Goal: Check status: Check status

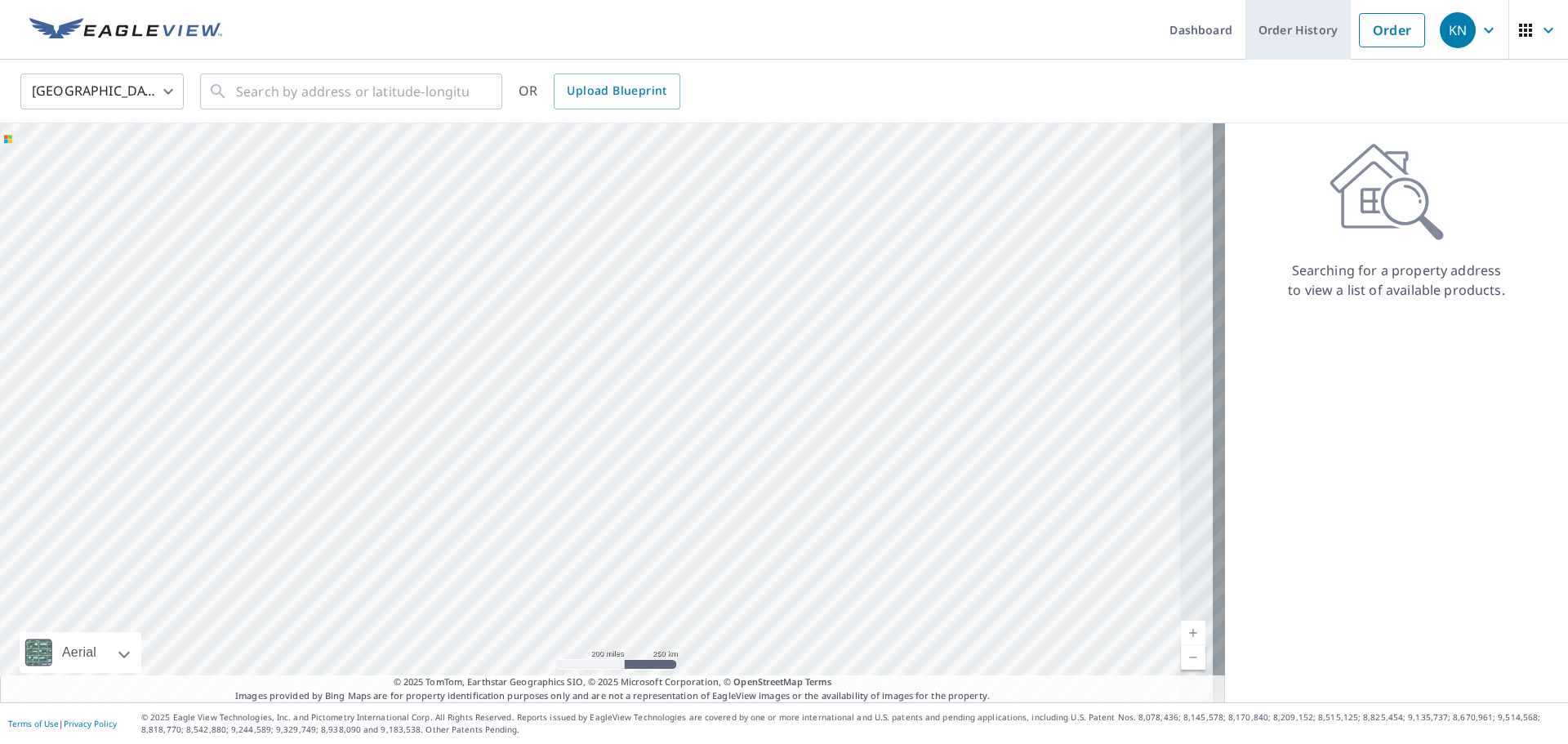
click at [1267, 27] on link "Order History" at bounding box center [1298, 30] width 105 height 60
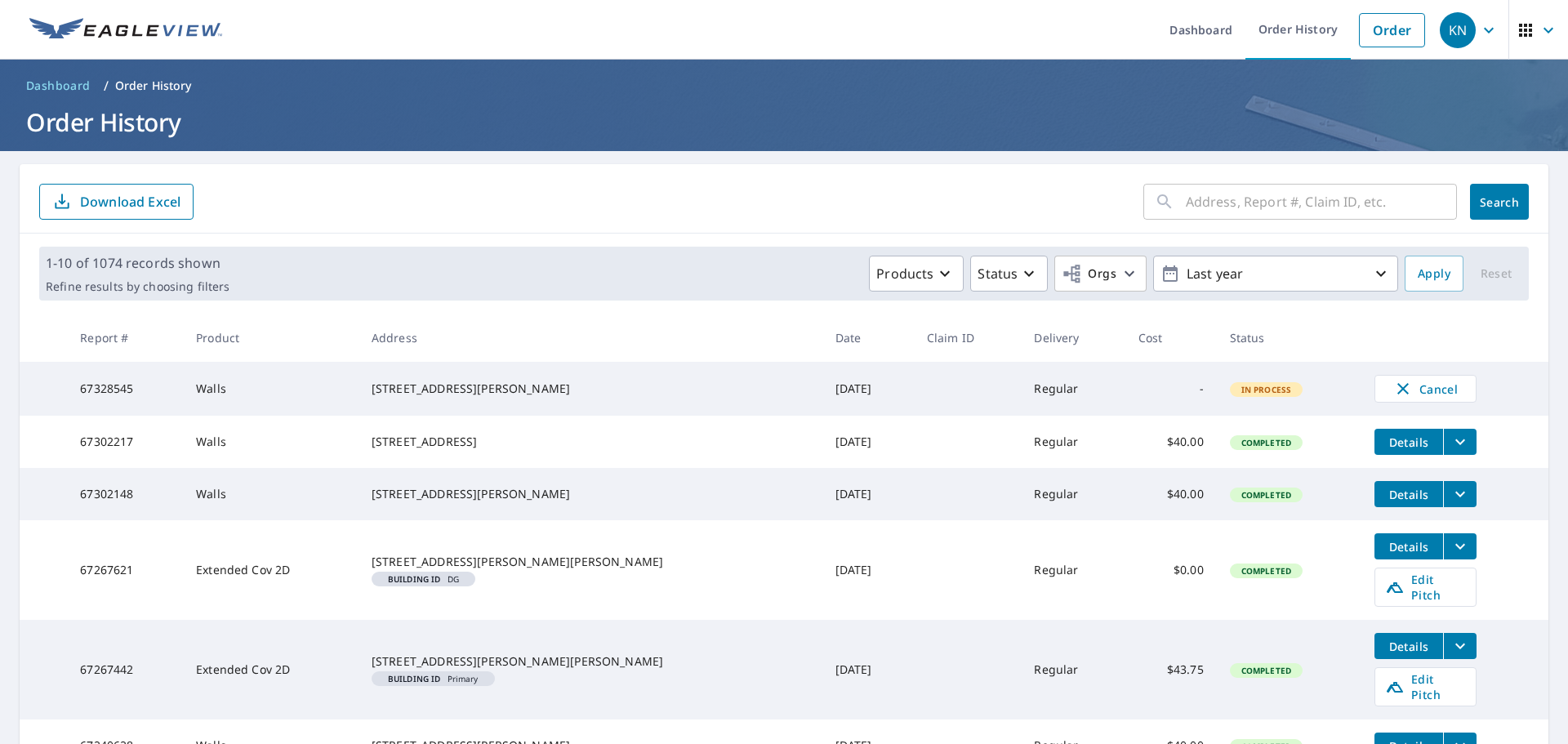
click at [359, 396] on td "Walls" at bounding box center [271, 388] width 175 height 54
click at [508, 397] on div "[STREET_ADDRESS][PERSON_NAME]" at bounding box center [590, 388] width 438 height 16
click at [146, 424] on td "67302217" at bounding box center [125, 442] width 116 height 52
drag, startPoint x: 128, startPoint y: 393, endPoint x: 496, endPoint y: 390, distance: 368.0
click at [380, 396] on tr "67328545 Walls [STREET_ADDRESS][PERSON_NAME] [DATE] Regular - In Process Cancel" at bounding box center [784, 388] width 1529 height 54
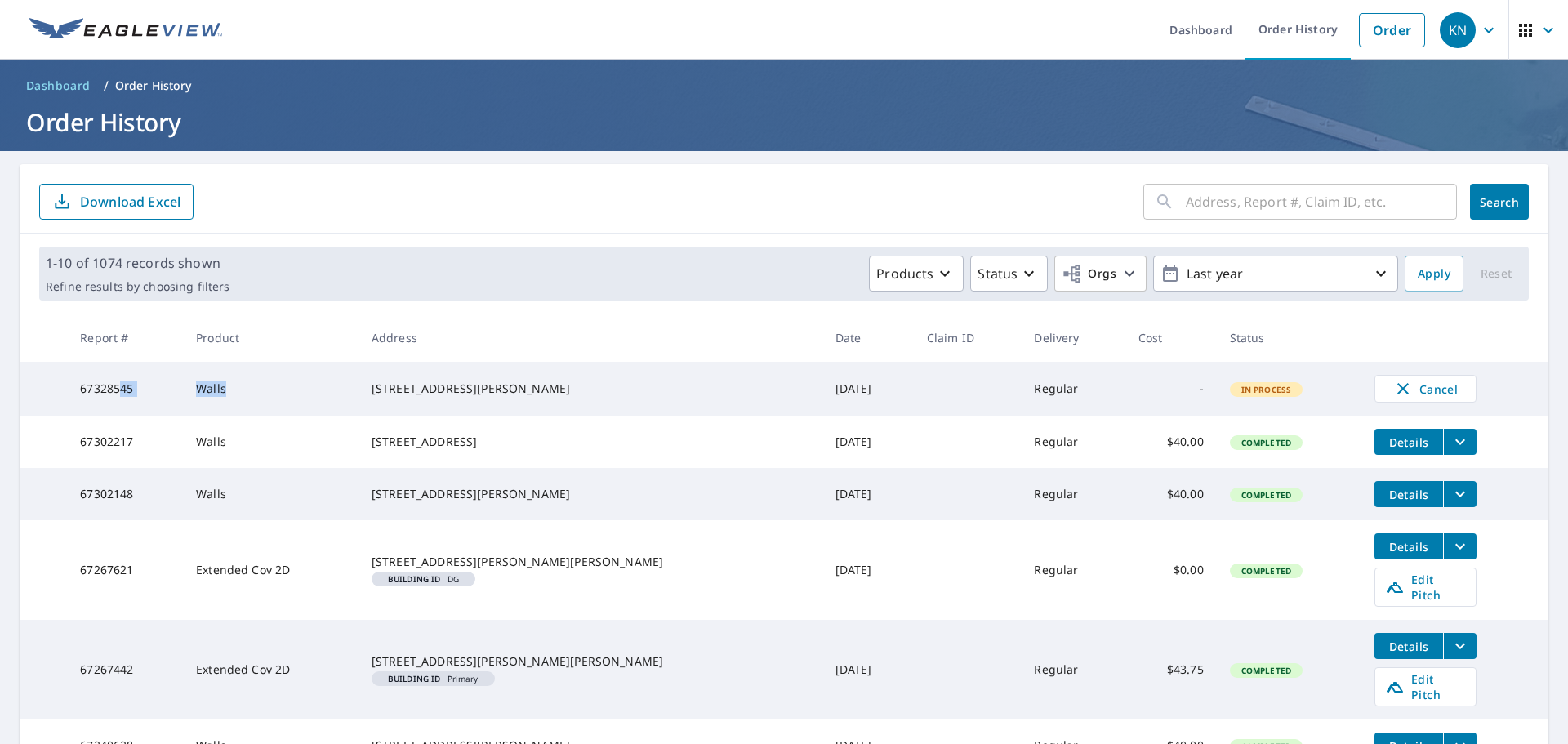
click at [183, 390] on td "67328545" at bounding box center [125, 388] width 116 height 54
